Goal: Transaction & Acquisition: Subscribe to service/newsletter

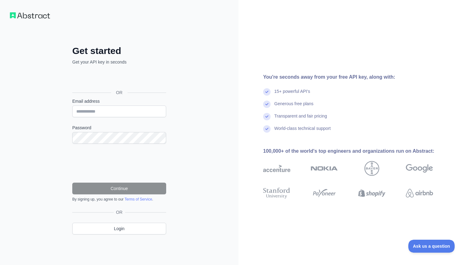
click at [204, 109] on div "Get started Get your API key in seconds OR Email address Password Continue By s…" at bounding box center [119, 132] width 238 height 265
click at [143, 75] on div "Sign in with Google. Opens in new tab" at bounding box center [118, 79] width 93 height 14
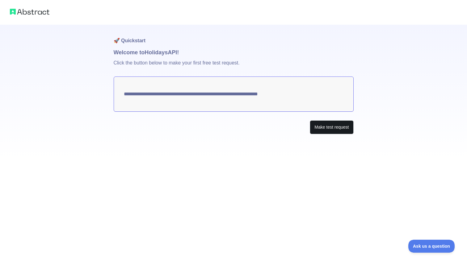
click at [336, 129] on button "Make test request" at bounding box center [331, 127] width 44 height 14
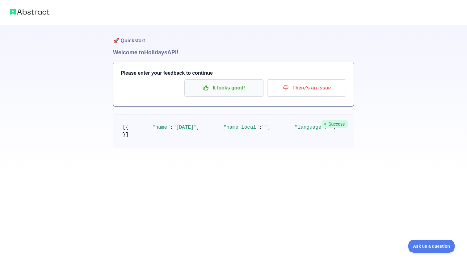
click at [229, 83] on p "It looks good!" at bounding box center [224, 88] width 70 height 10
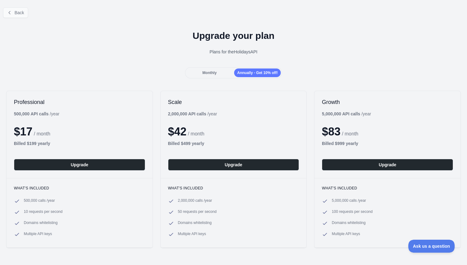
click at [15, 8] on button "Back" at bounding box center [15, 12] width 25 height 10
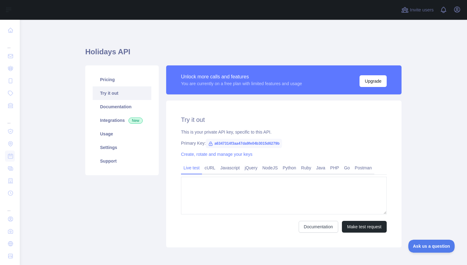
type textarea "**********"
